Goal: Information Seeking & Learning: Learn about a topic

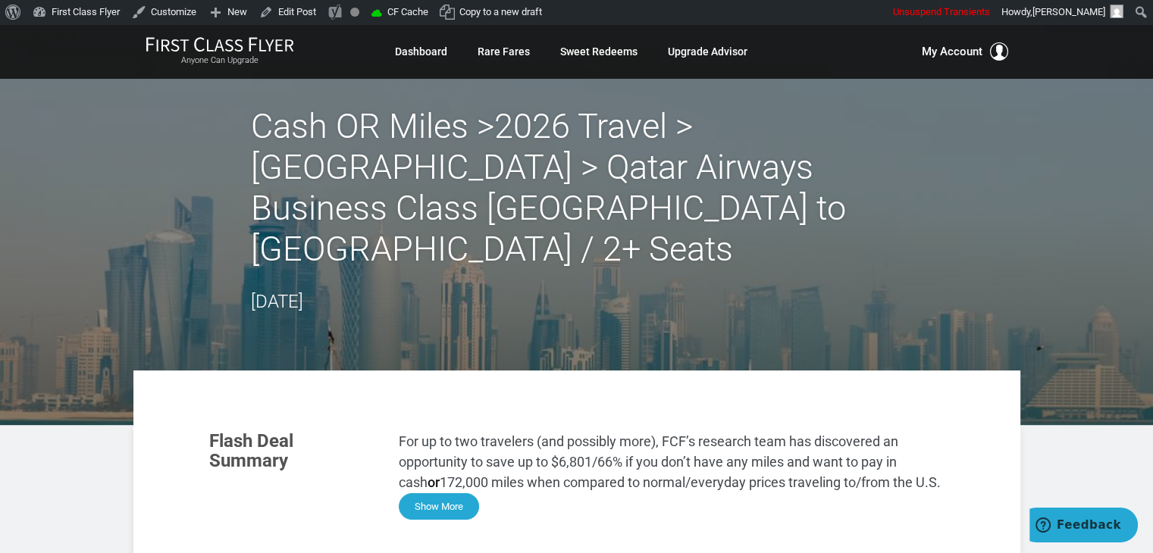
click at [428, 493] on button "Show More" at bounding box center [439, 506] width 80 height 27
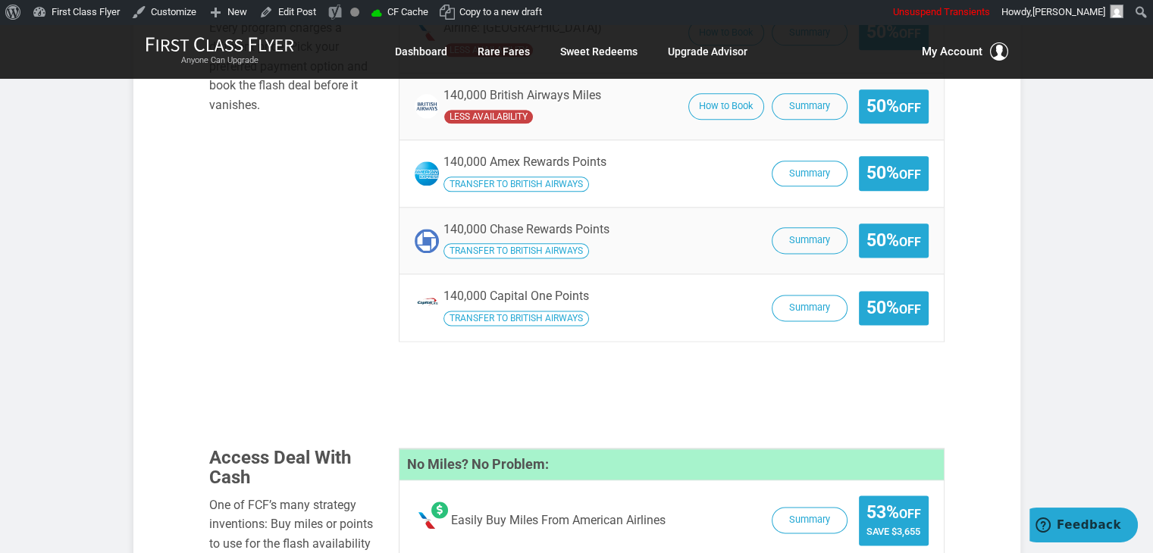
scroll to position [1999, 0]
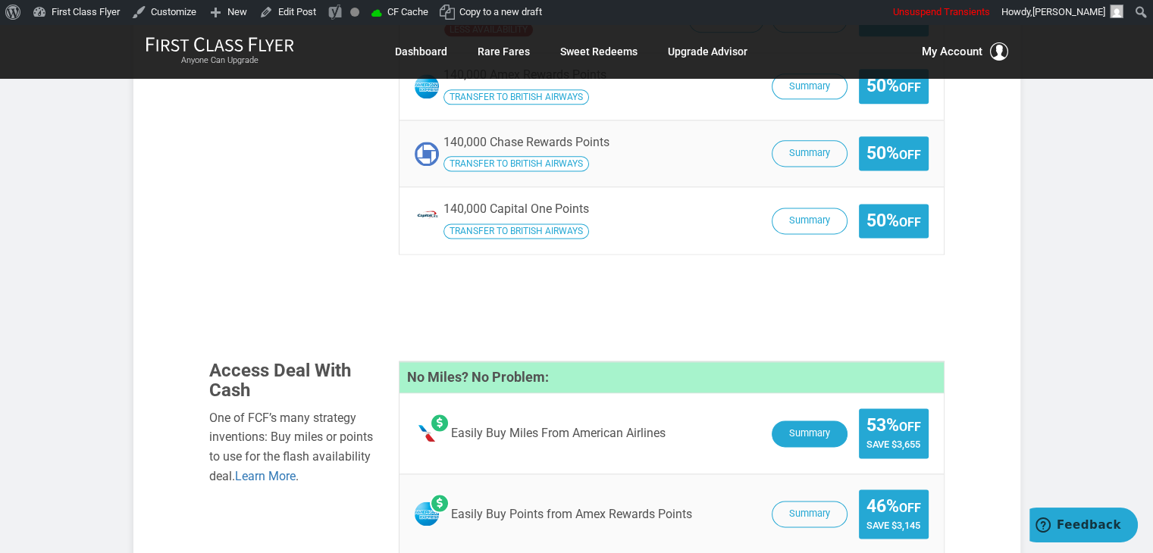
click at [780, 421] on button "Summary" at bounding box center [810, 434] width 76 height 27
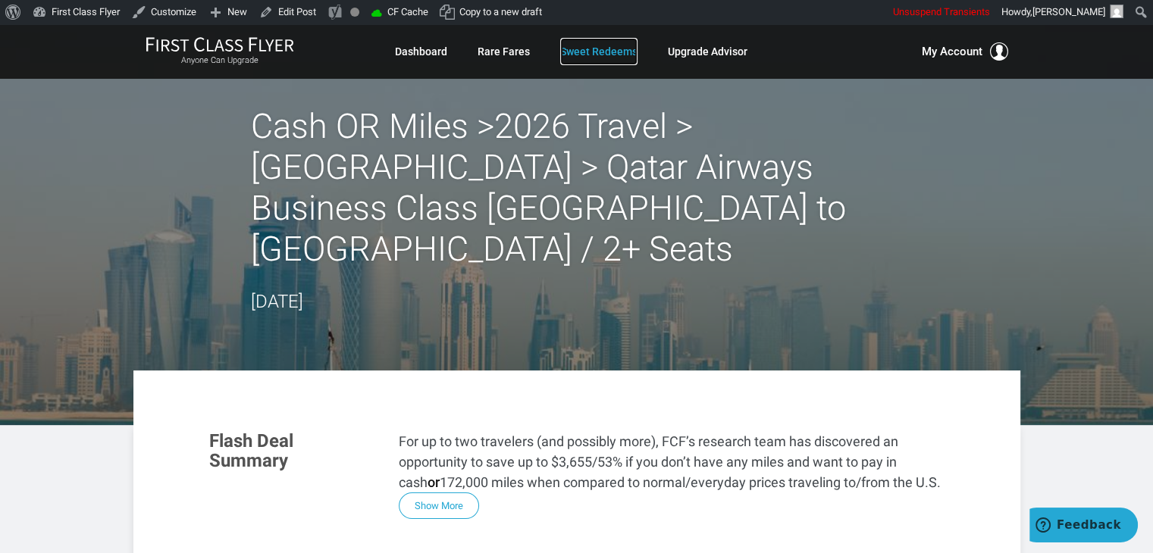
click at [594, 51] on link "Sweet Redeems" at bounding box center [598, 51] width 77 height 27
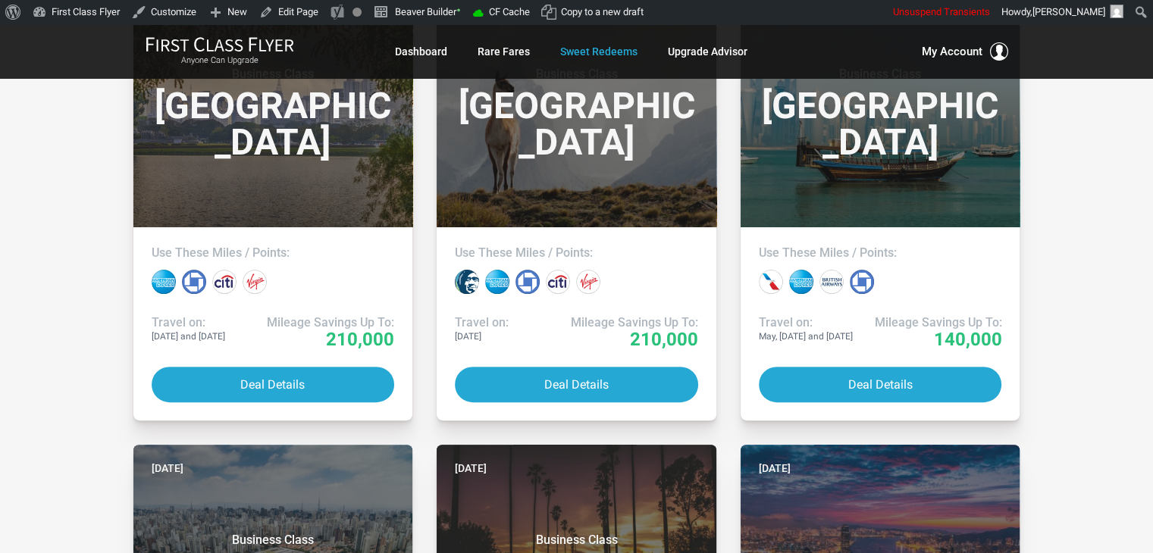
scroll to position [434, 0]
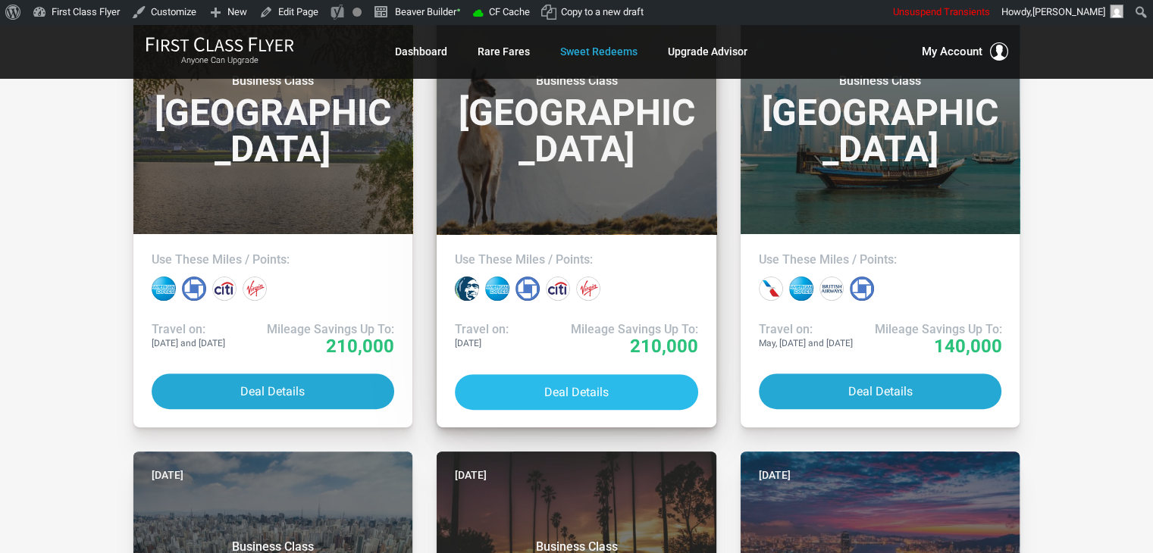
click at [634, 384] on button "Deal Details" at bounding box center [576, 392] width 243 height 36
